Goal: Information Seeking & Learning: Compare options

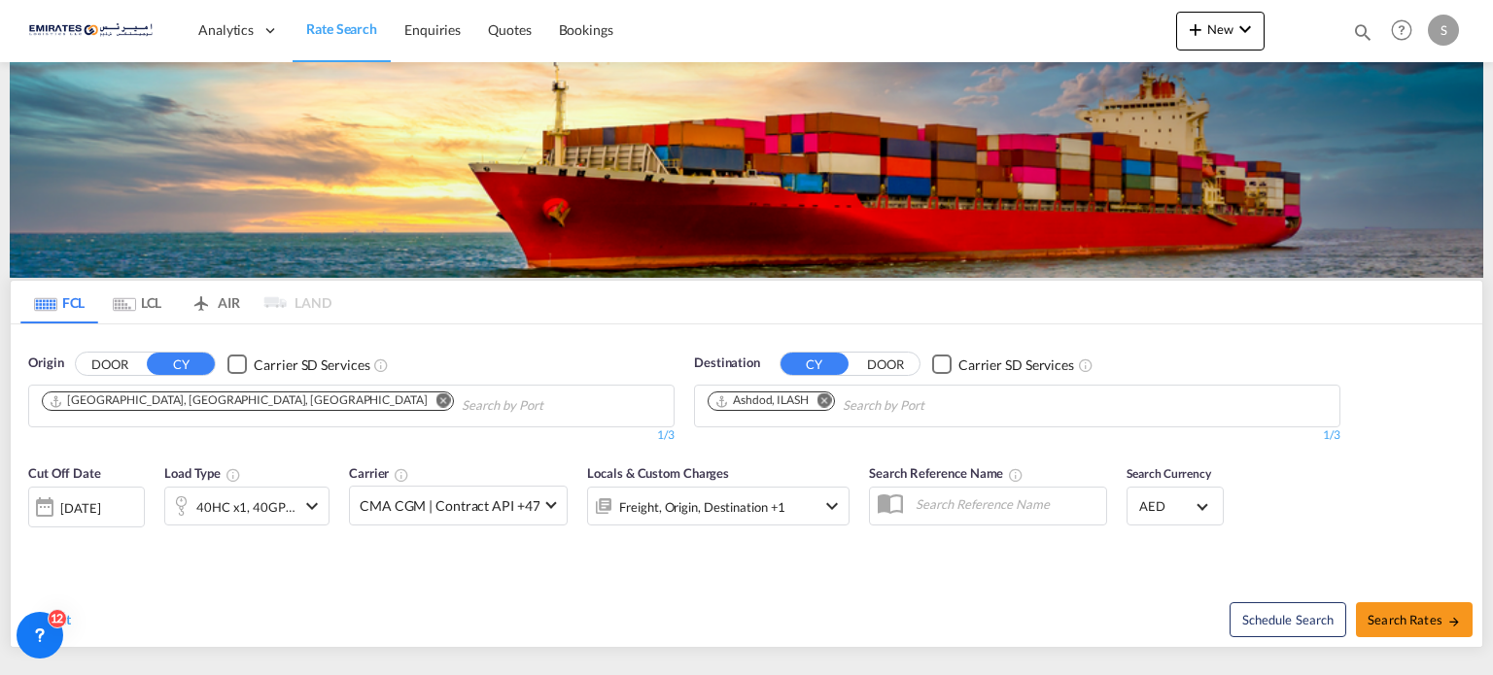
click at [819, 406] on button "Remove" at bounding box center [819, 402] width 29 height 19
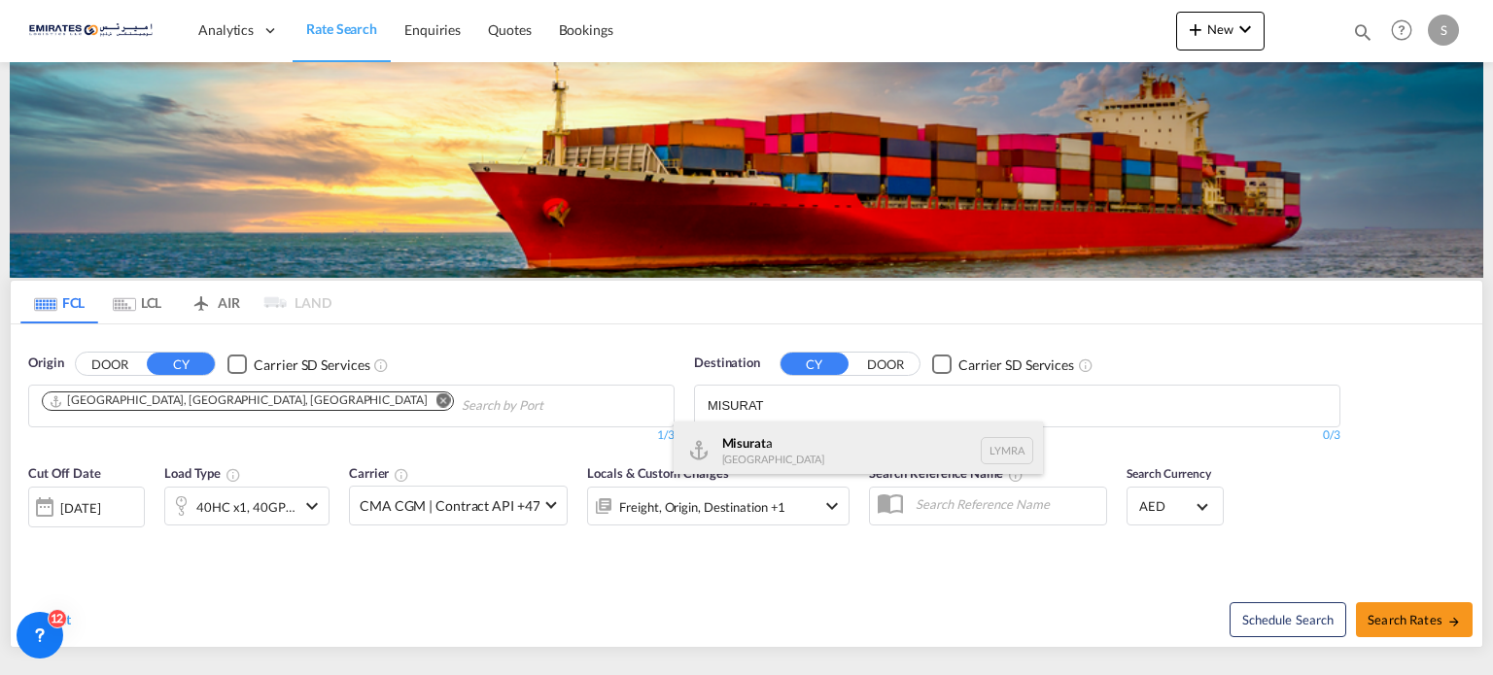
type input "MISURAT"
click at [738, 462] on div "Misurat a [GEOGRAPHIC_DATA] [GEOGRAPHIC_DATA]" at bounding box center [858, 451] width 369 height 58
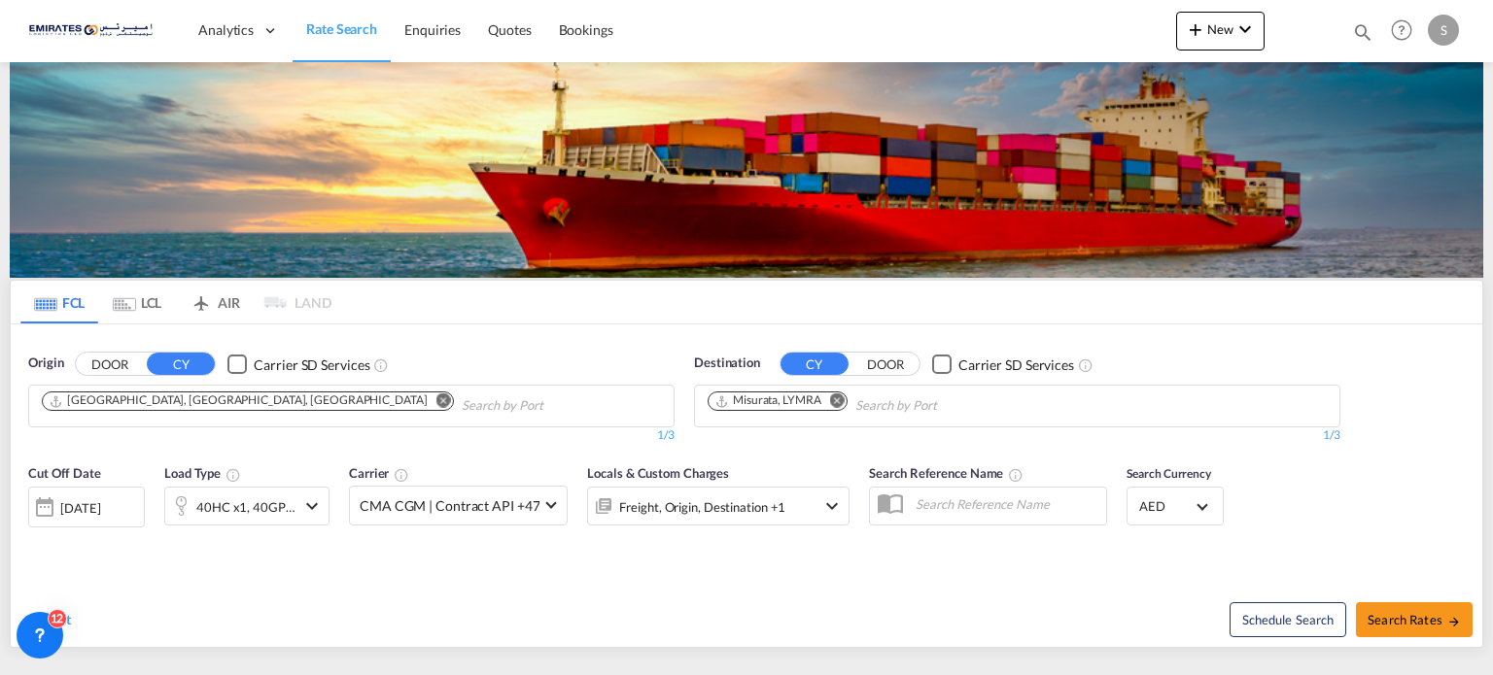
click at [1414, 617] on span "Search Rates" at bounding box center [1413, 620] width 93 height 16
type input "AEJEA to LYMRA / [DATE]"
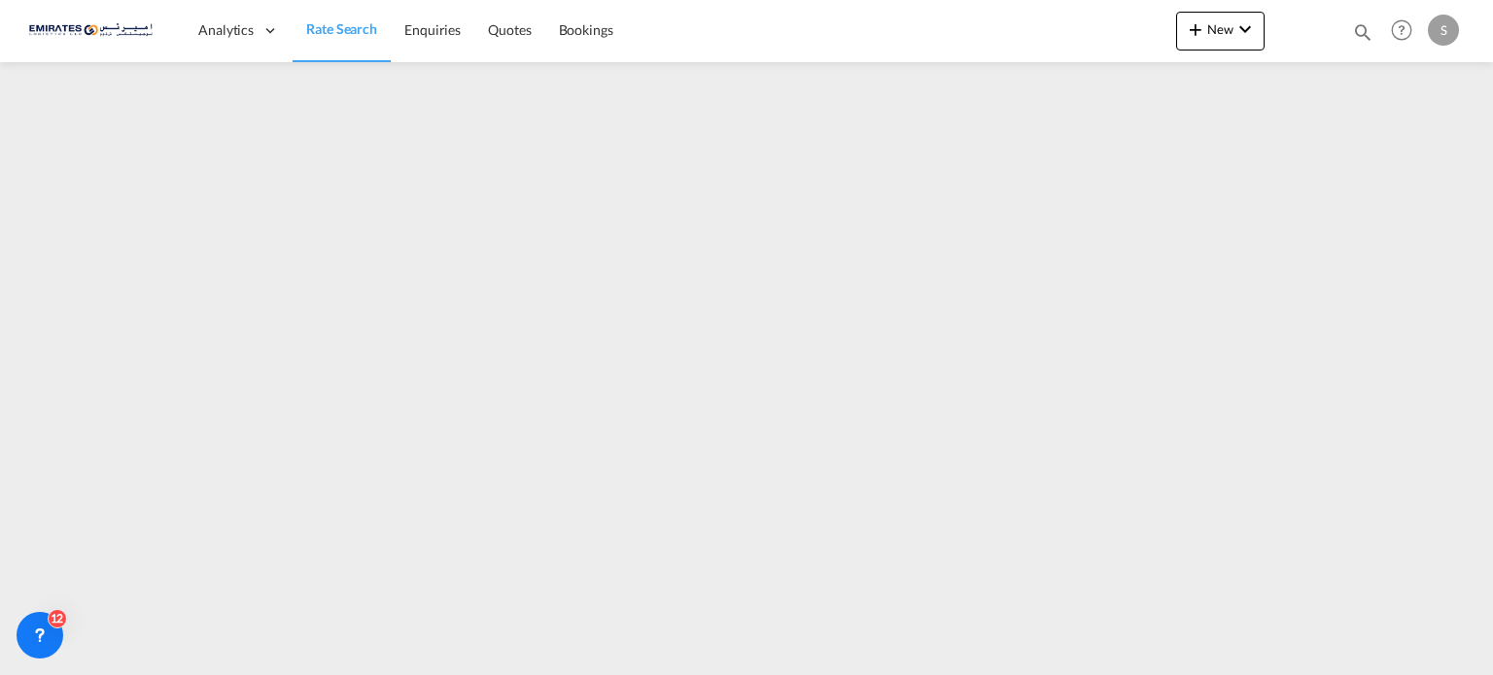
click at [315, 32] on span "Rate Search" at bounding box center [341, 28] width 71 height 17
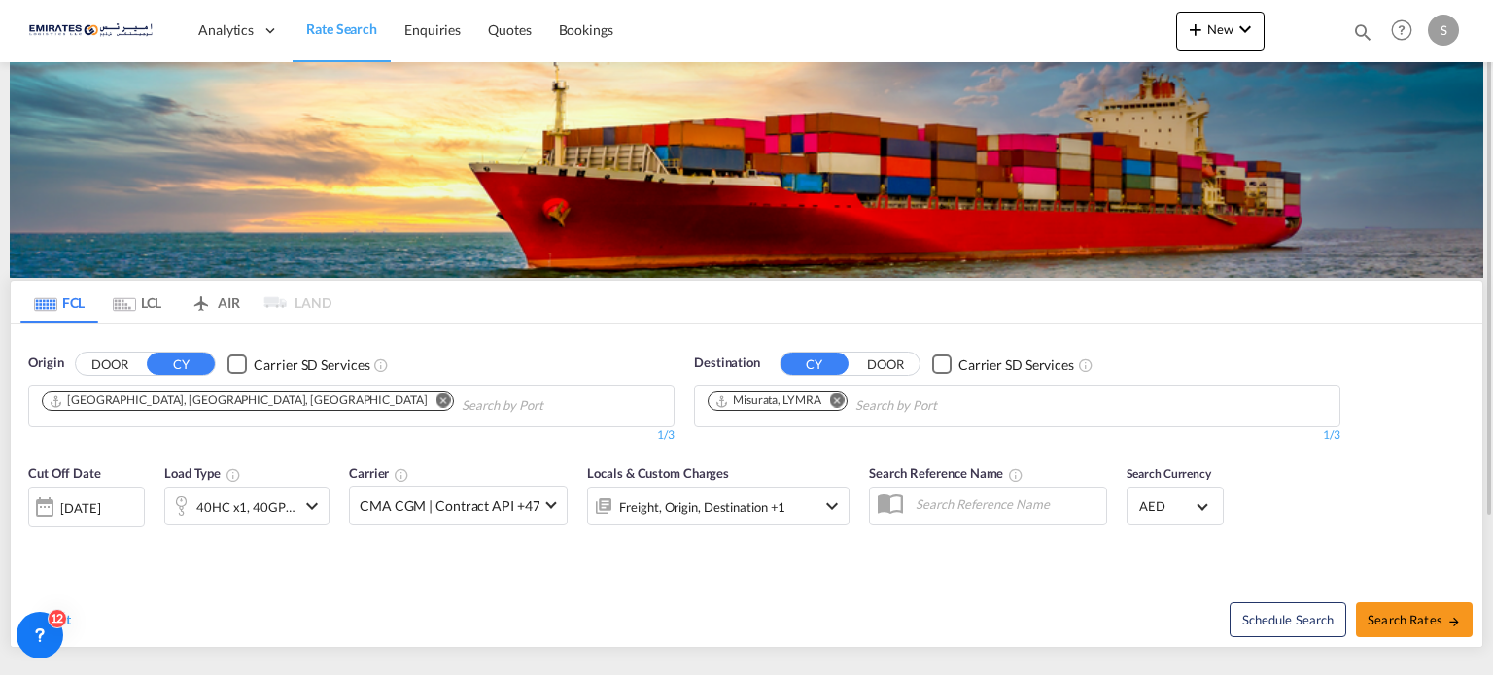
click at [838, 406] on md-icon "Remove" at bounding box center [837, 401] width 15 height 15
drag, startPoint x: 754, startPoint y: 405, endPoint x: 634, endPoint y: 394, distance: 121.1
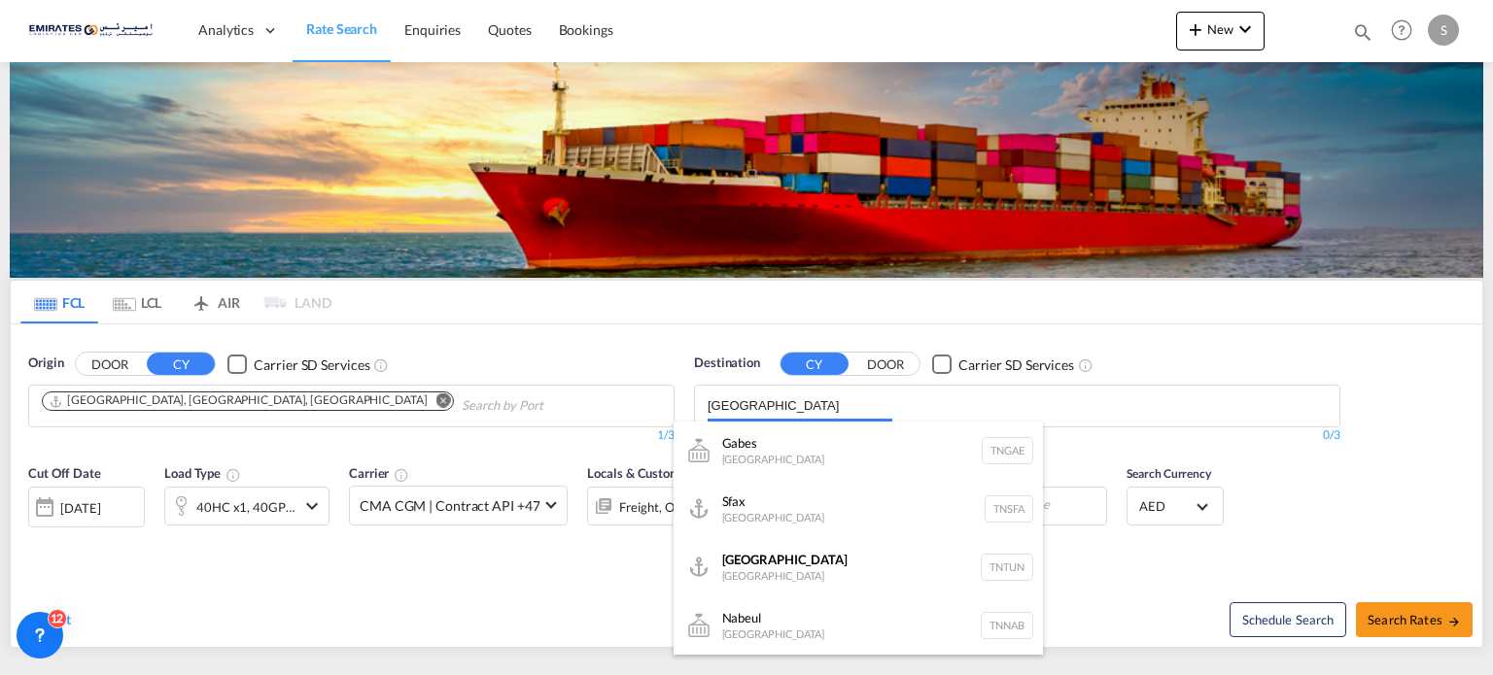
drag, startPoint x: 746, startPoint y: 411, endPoint x: 621, endPoint y: 403, distance: 125.6
click at [621, 403] on body "Analytics Dashboard Rate Search Enquiries Quotes Bookings" at bounding box center [746, 337] width 1493 height 675
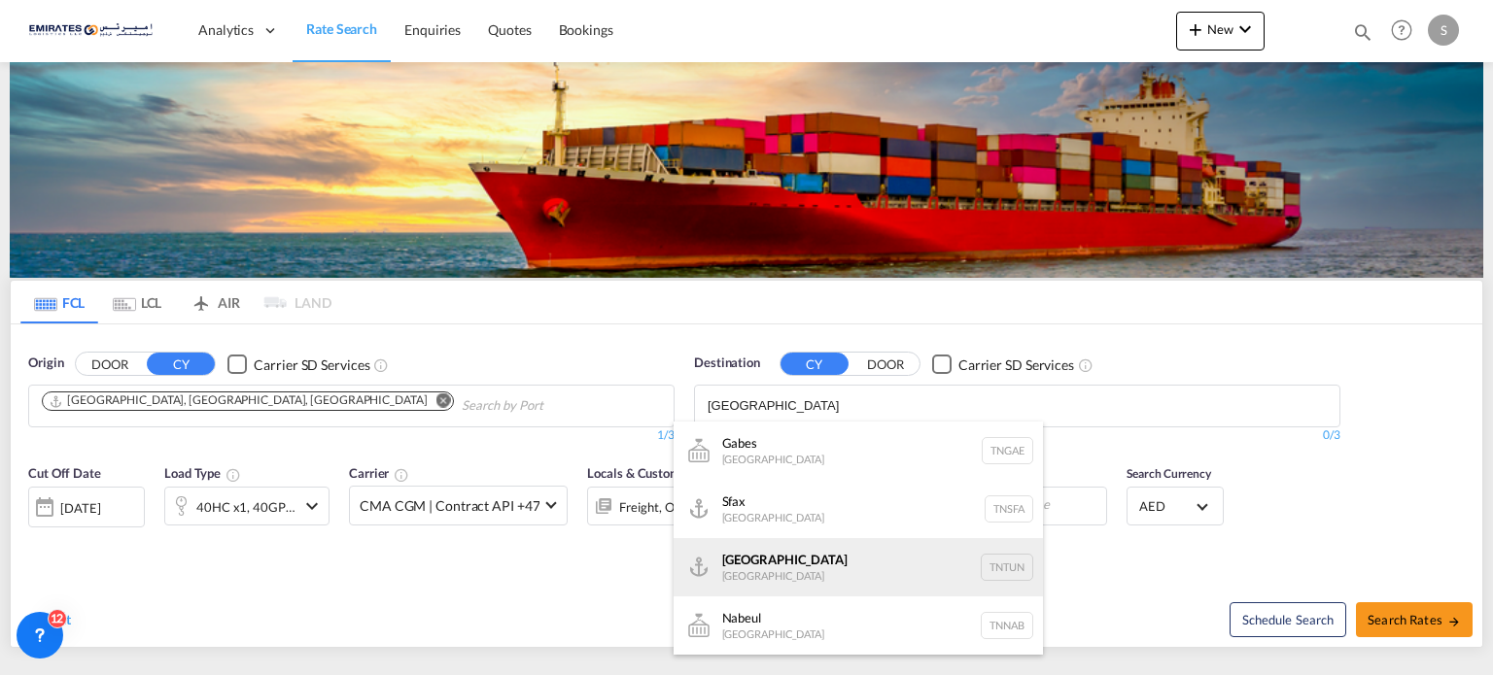
type input "[GEOGRAPHIC_DATA]"
click at [760, 563] on div "[GEOGRAPHIC_DATA] [GEOGRAPHIC_DATA] TNTUN" at bounding box center [858, 567] width 369 height 58
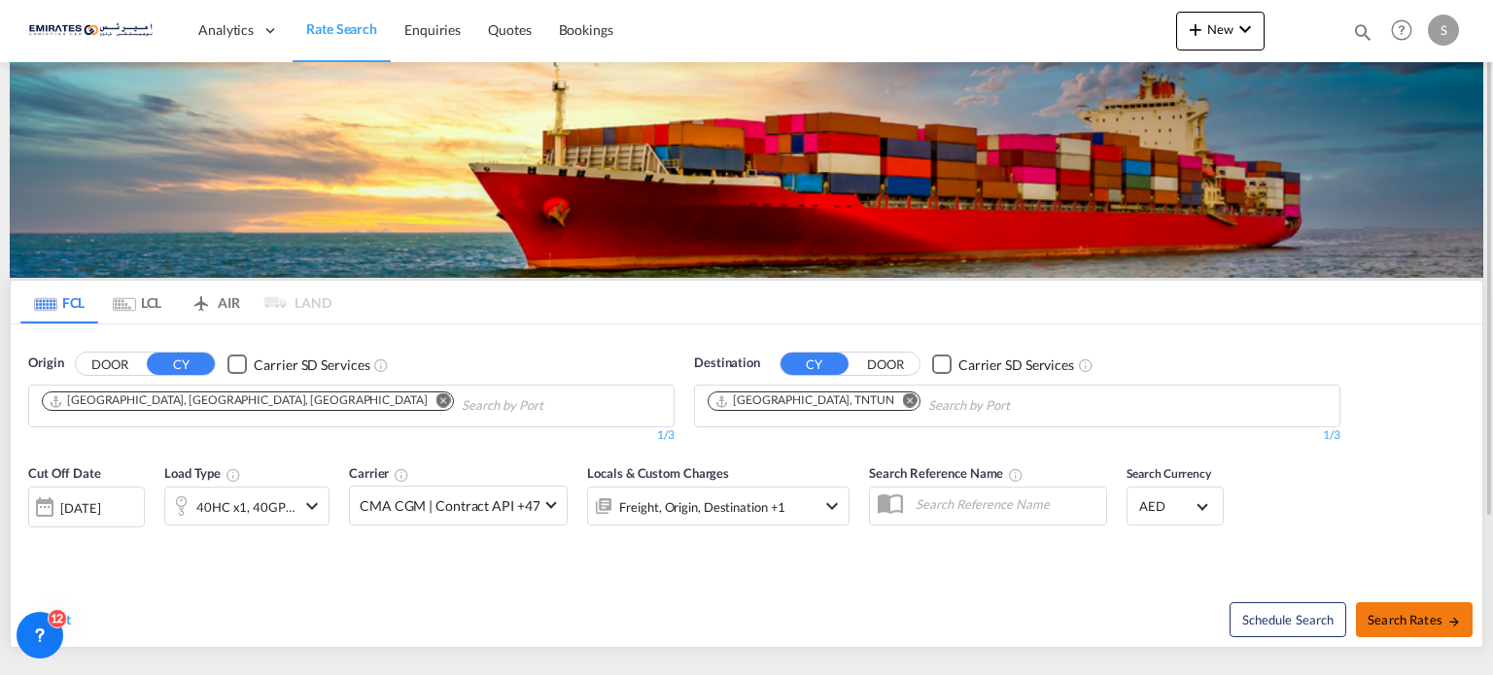
click at [1396, 620] on span "Search Rates" at bounding box center [1413, 620] width 93 height 16
type input "AEJEA to TNTUN / [DATE]"
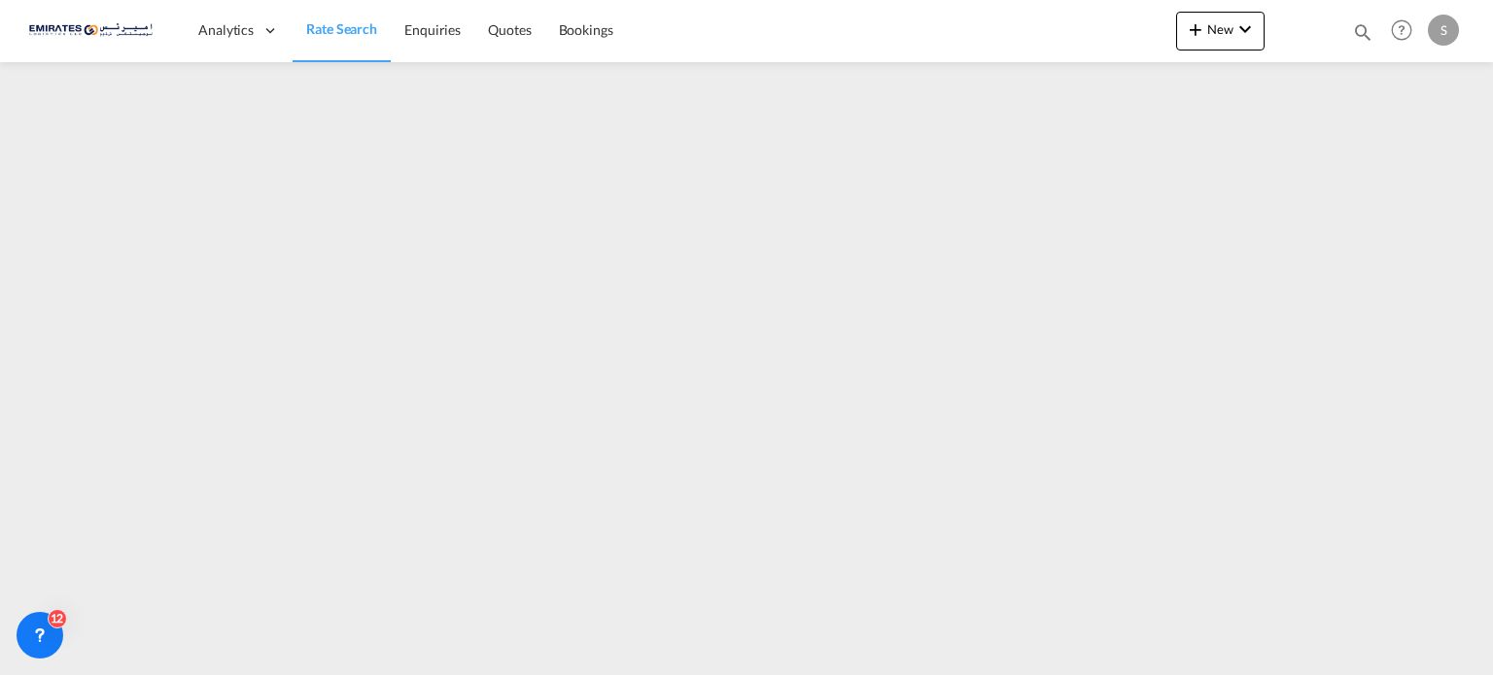
click at [848, 58] on div "Analytics Dashboard Rate Search Enquiries Quotes Bookings New Quote Bookings" at bounding box center [746, 30] width 1434 height 60
